Goal: Task Accomplishment & Management: Manage account settings

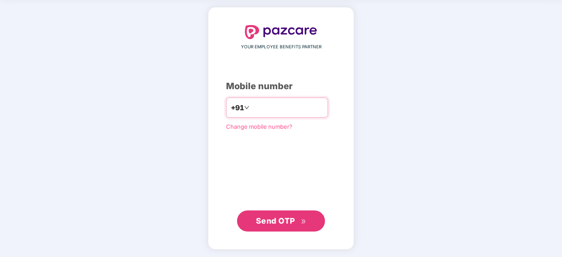
type input "**********"
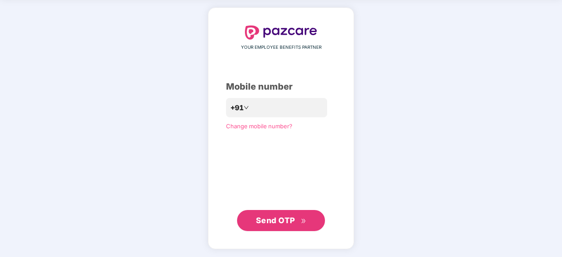
click at [283, 221] on span "Send OTP" at bounding box center [275, 220] width 39 height 9
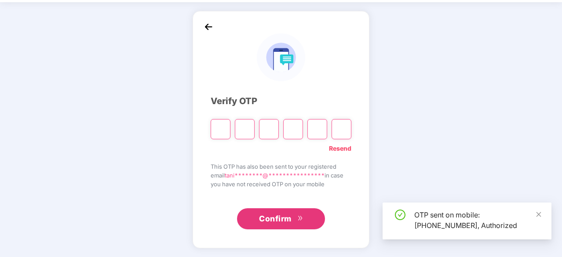
scroll to position [29, 0]
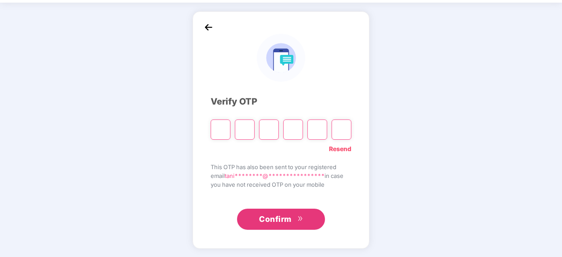
type input "*"
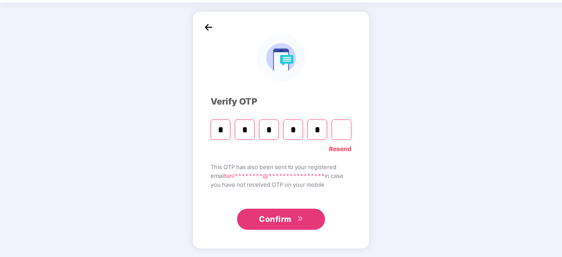
type input "*"
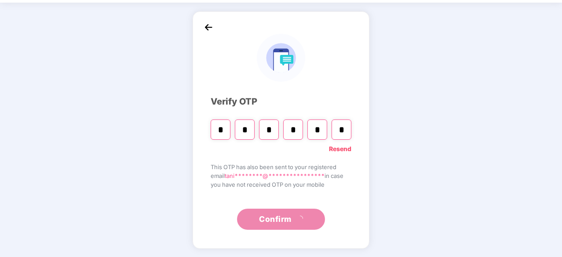
scroll to position [0, 0]
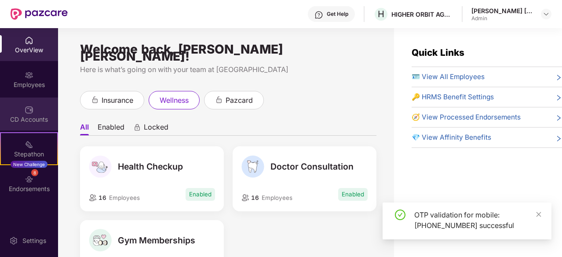
click at [30, 113] on img at bounding box center [29, 110] width 9 height 9
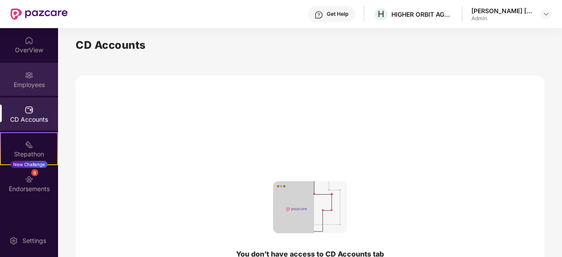
click at [26, 68] on div "Employees" at bounding box center [29, 79] width 58 height 33
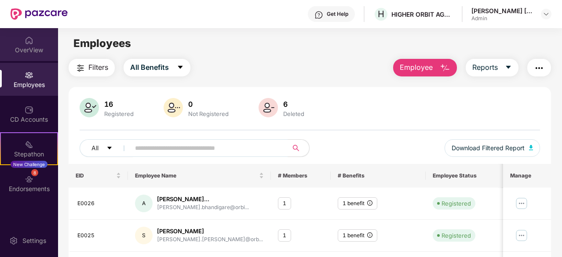
click at [27, 56] on div "OverView" at bounding box center [29, 44] width 58 height 33
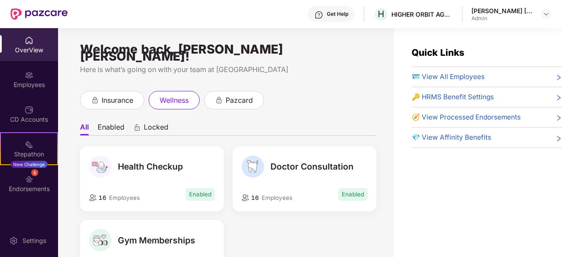
click at [26, 96] on div "OverView Employees CD Accounts Stepathon New Challenge 8 Endorsements" at bounding box center [29, 115] width 58 height 174
click at [30, 81] on div "Employees" at bounding box center [29, 84] width 58 height 9
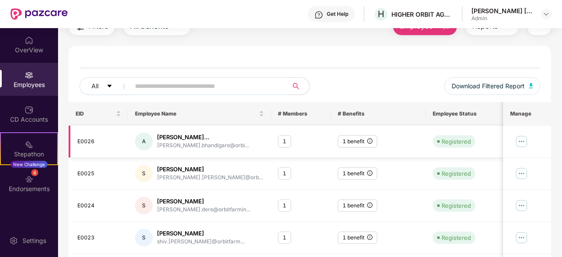
scroll to position [30, 0]
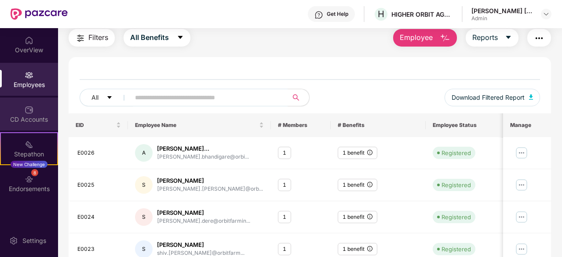
click at [31, 107] on img at bounding box center [29, 110] width 9 height 9
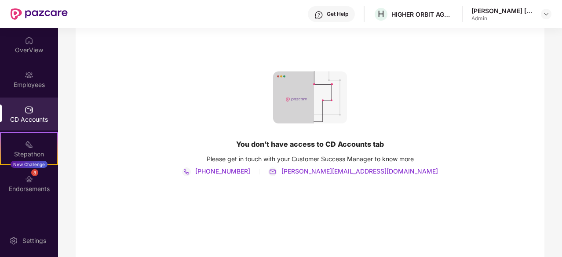
scroll to position [135, 0]
